Goal: Navigation & Orientation: Find specific page/section

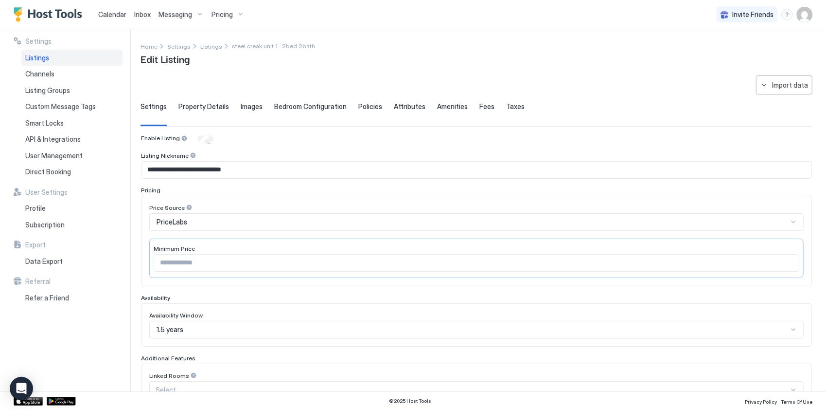
click at [115, 14] on span "Calendar" at bounding box center [112, 14] width 28 height 8
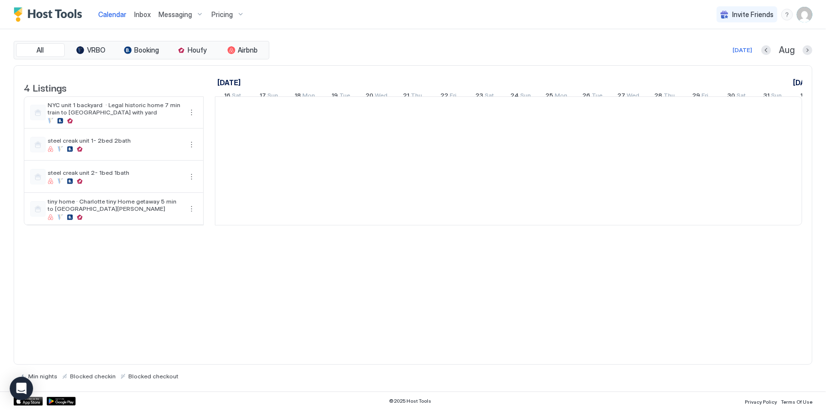
scroll to position [0, 540]
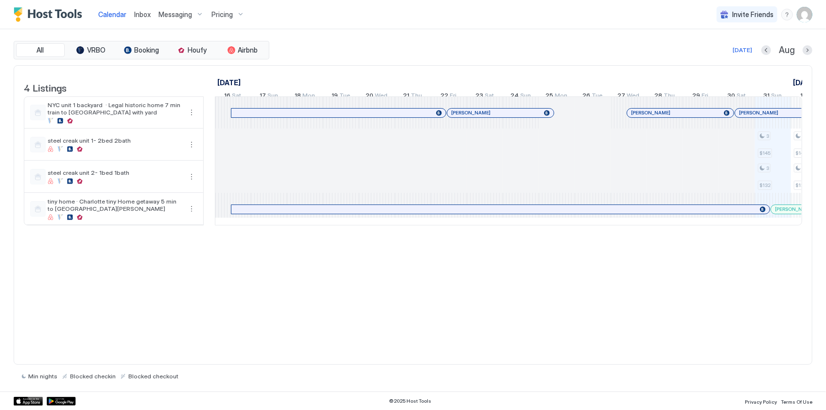
scroll to position [0, 540]
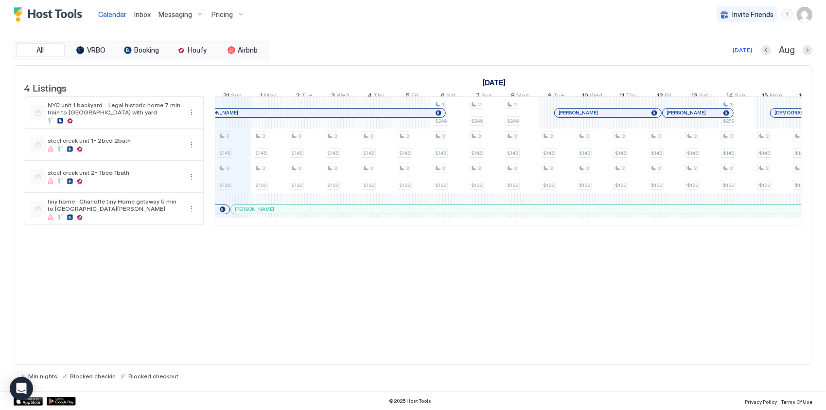
click at [819, 13] on div "Calendar Inbox Messaging Pricing Invite Friends JP" at bounding box center [413, 14] width 826 height 29
click at [805, 16] on img "User profile" at bounding box center [805, 15] width 16 height 16
click at [712, 54] on span "Settings" at bounding box center [717, 54] width 26 height 9
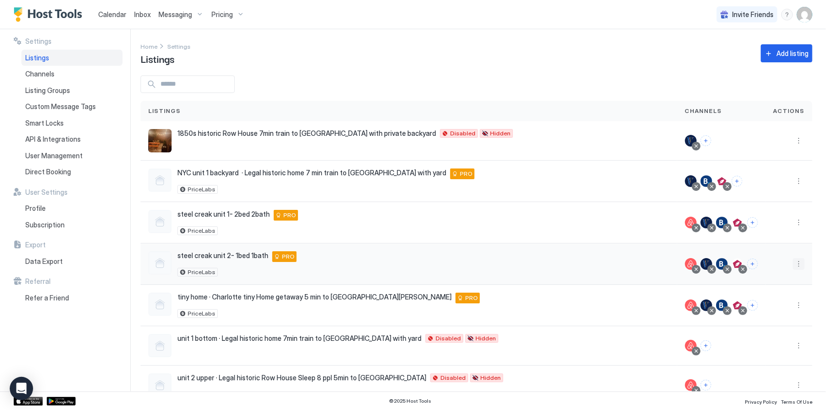
click at [795, 263] on button "More options" at bounding box center [799, 264] width 12 height 12
click at [756, 289] on span "Pricing" at bounding box center [758, 291] width 19 height 7
